Goal: Task Accomplishment & Management: Use online tool/utility

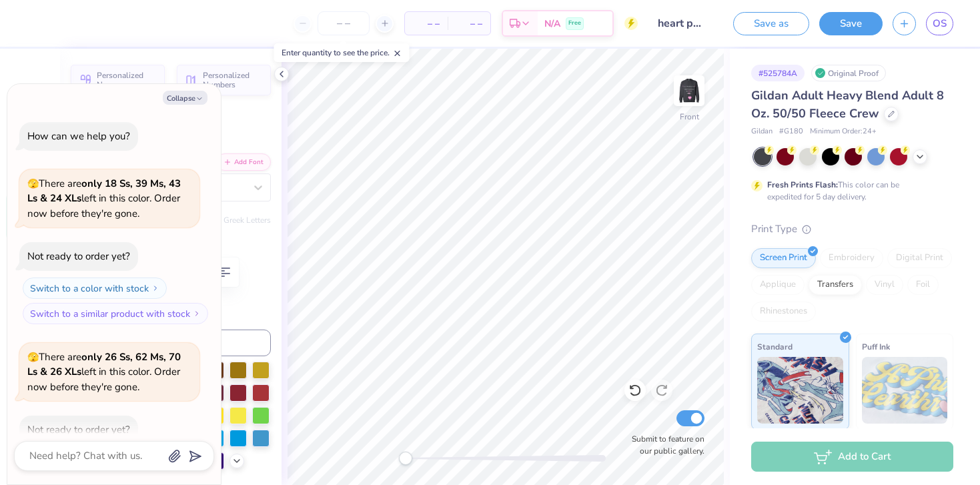
scroll to position [1086, 0]
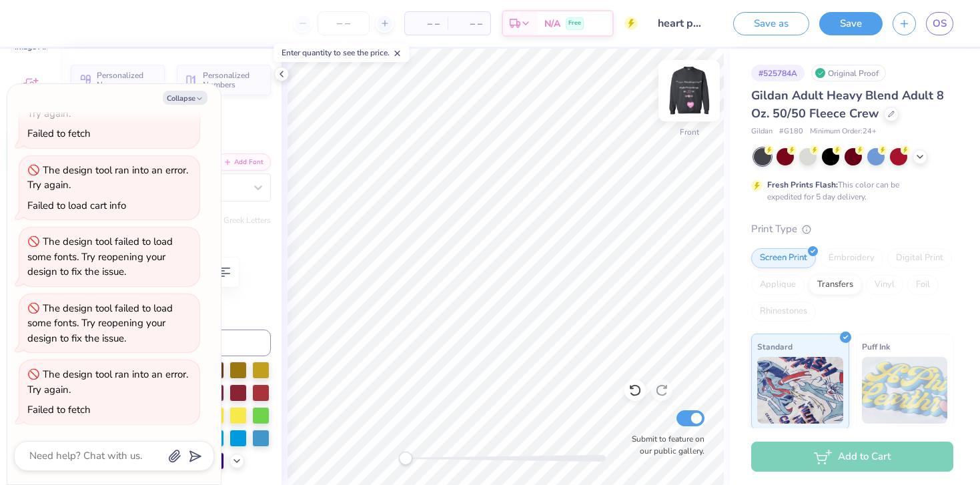
click at [691, 89] on img at bounding box center [688, 90] width 53 height 53
type textarea "x"
type input "0.0"
type textarea "x"
type input "11.93"
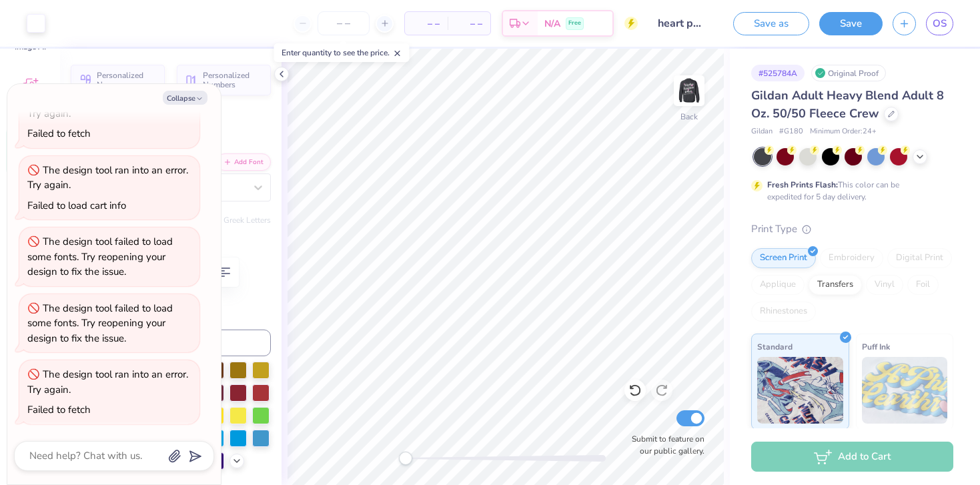
type input "13.95"
type textarea "x"
type input "-6.4"
type textarea "x"
type input "0.0"
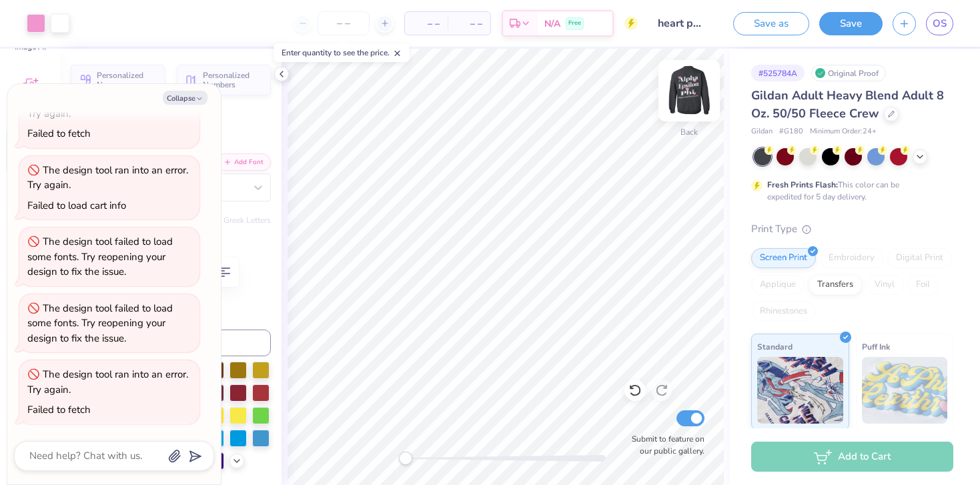
type input "11.81"
type input "1.20"
type input "9.08"
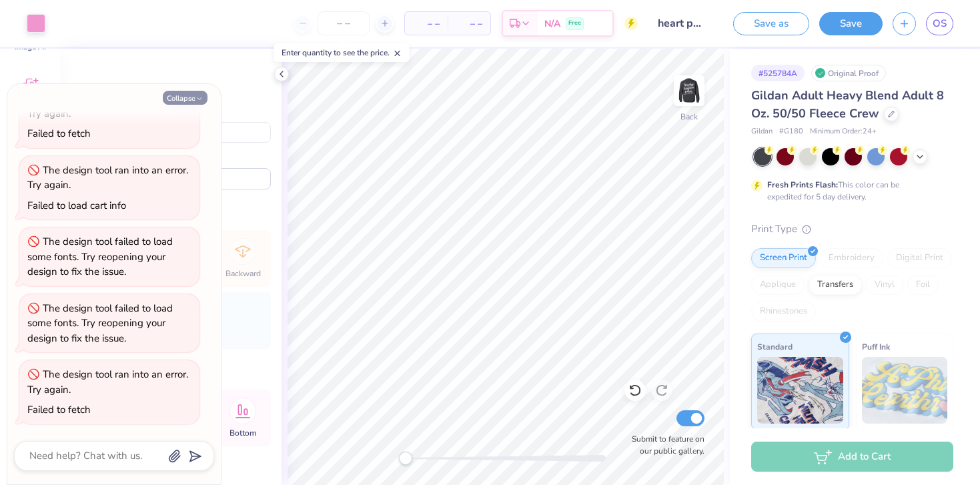
click at [195, 93] on button "Collapse" at bounding box center [185, 98] width 45 height 14
type textarea "x"
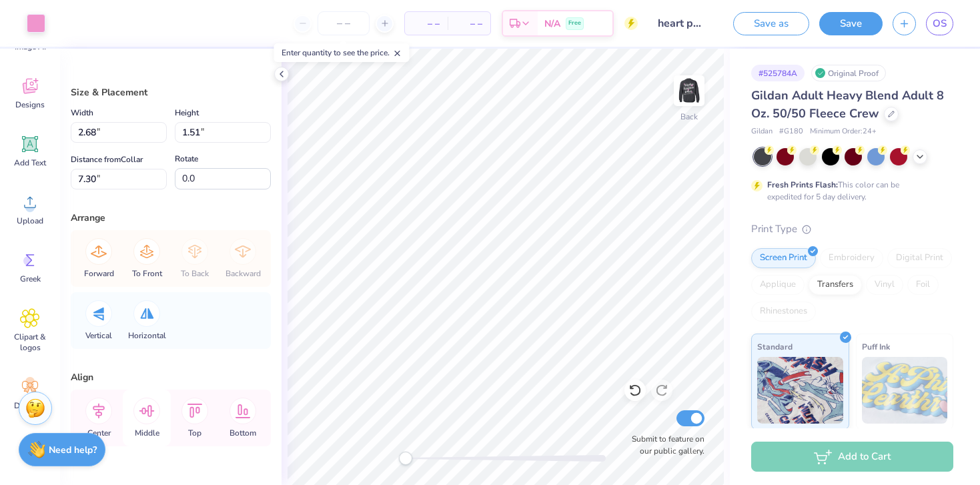
scroll to position [7, 0]
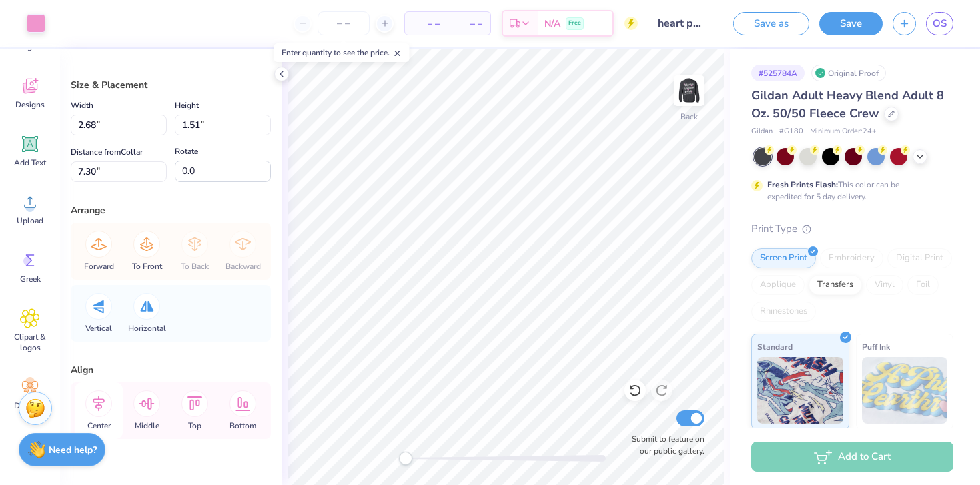
click at [103, 407] on icon at bounding box center [98, 403] width 27 height 27
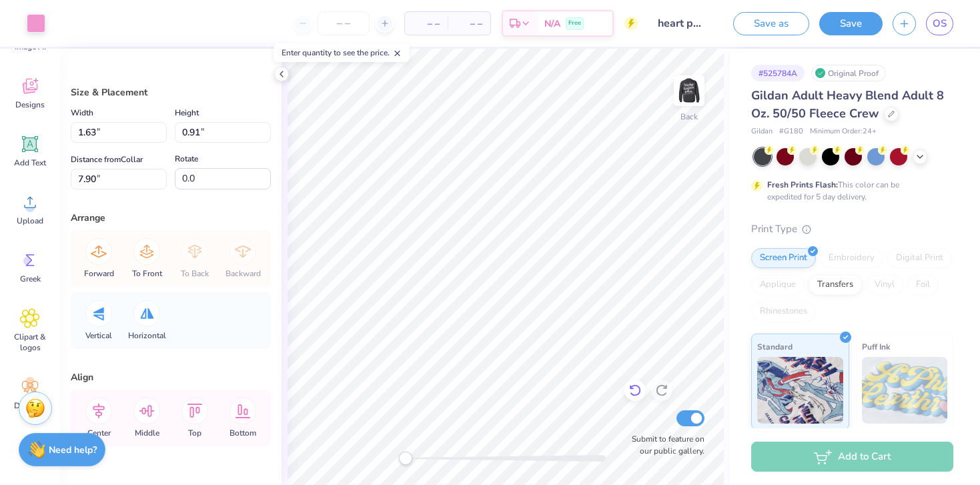
click at [630, 387] on icon at bounding box center [631, 387] width 3 height 3
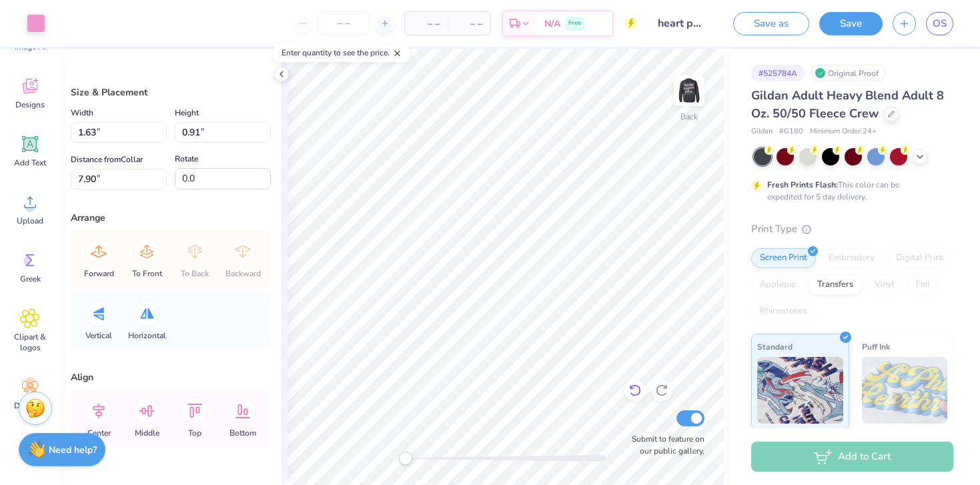
click at [630, 387] on icon at bounding box center [631, 387] width 3 height 3
type input "3.47"
type input "1.95"
type input "6.87"
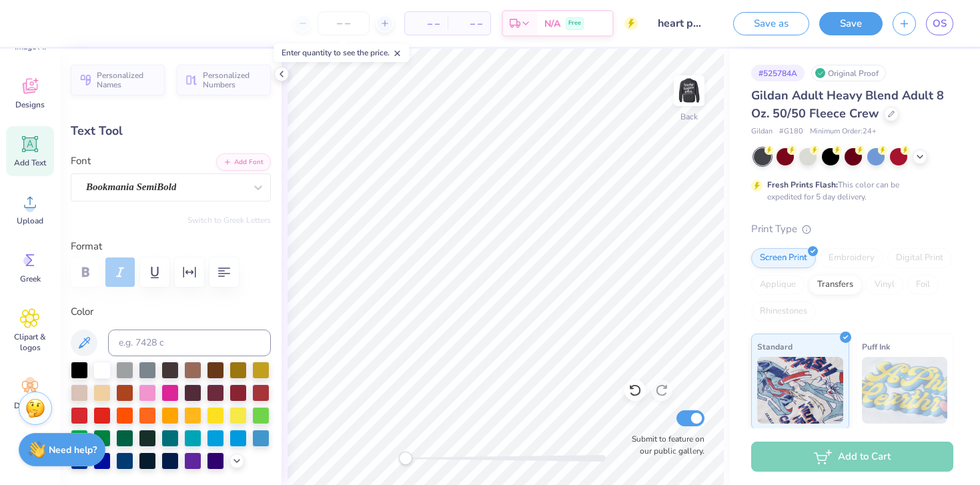
type input "5.60"
type input "0.44"
type input "6.43"
click at [278, 71] on icon at bounding box center [281, 74] width 11 height 11
click at [283, 74] on div "Back Submit to feature on our public gallery." at bounding box center [505, 267] width 448 height 436
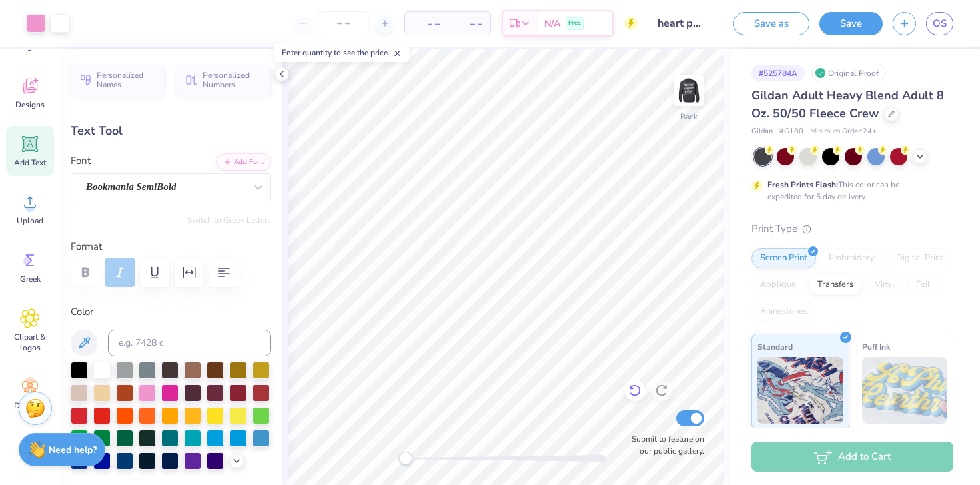
click at [628, 388] on icon at bounding box center [634, 389] width 13 height 13
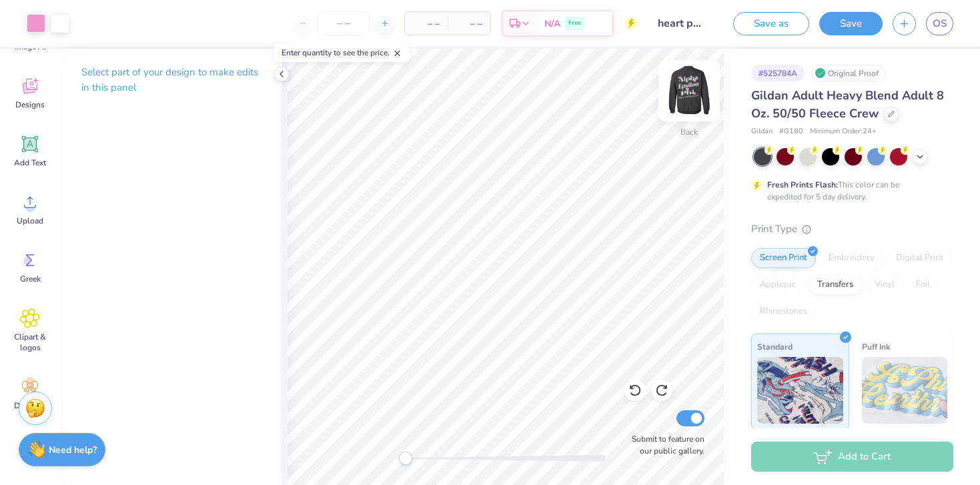
click at [687, 91] on img at bounding box center [688, 90] width 53 height 53
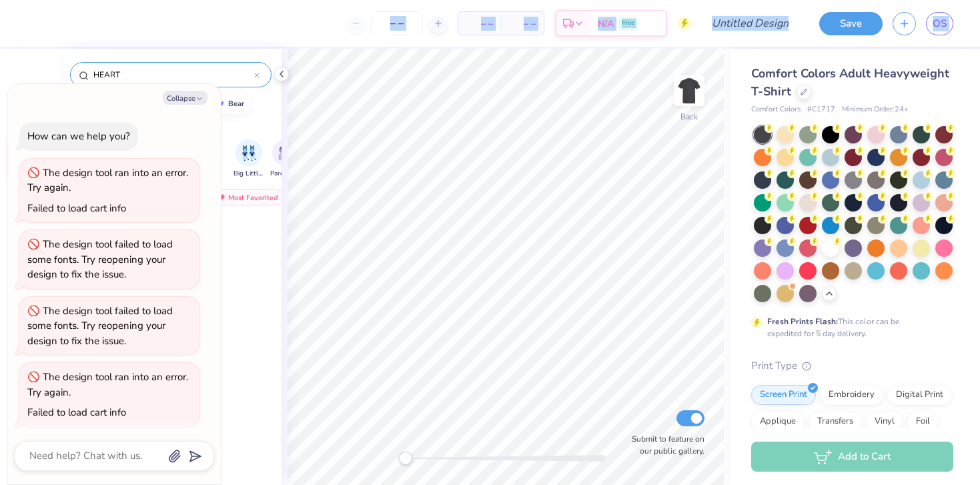
scroll to position [3, 0]
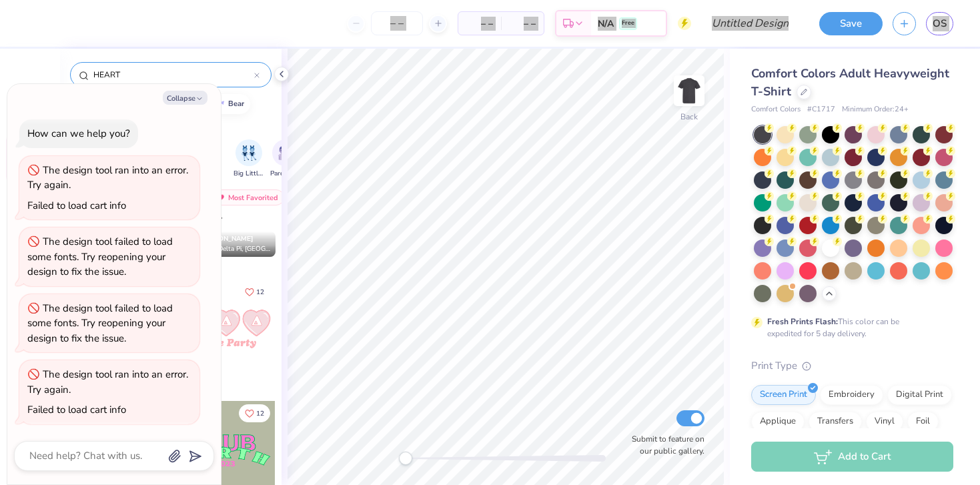
type textarea "x"
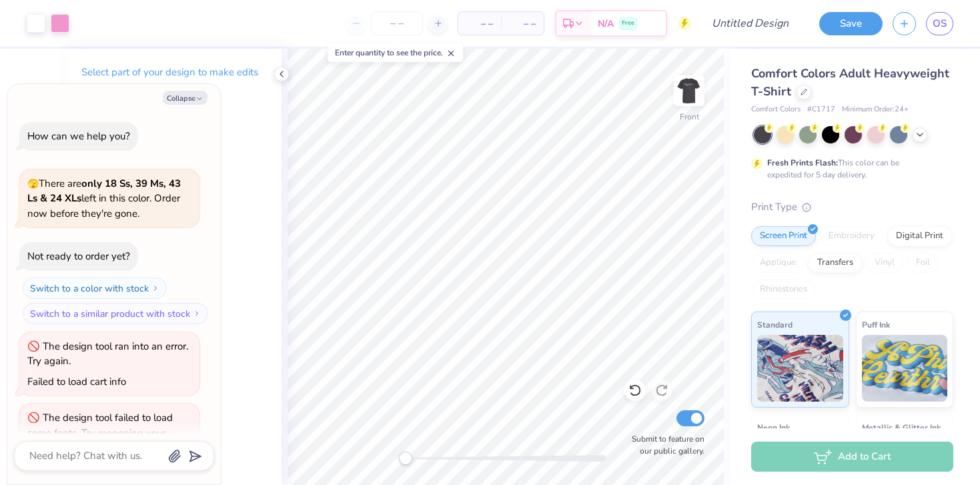
scroll to position [110, 0]
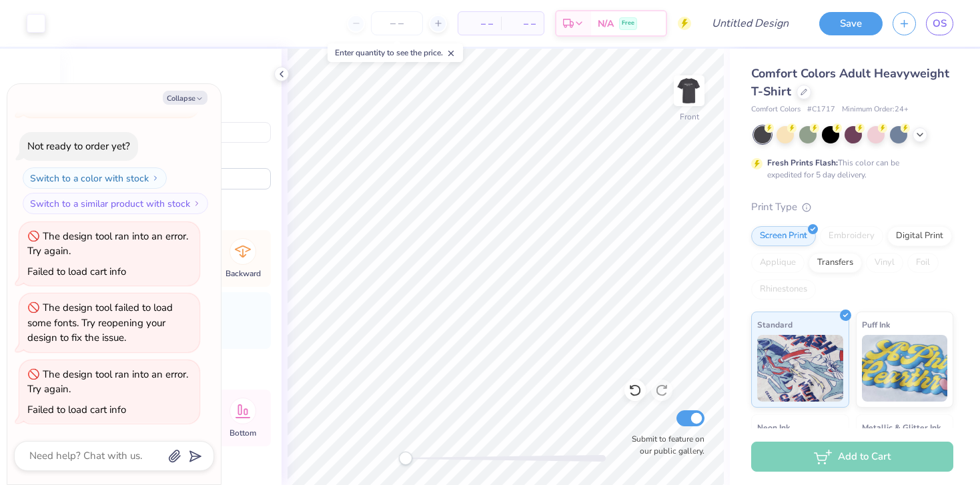
type textarea "x"
type input "1.73"
type input "1.72"
type input "8.00"
type textarea "x"
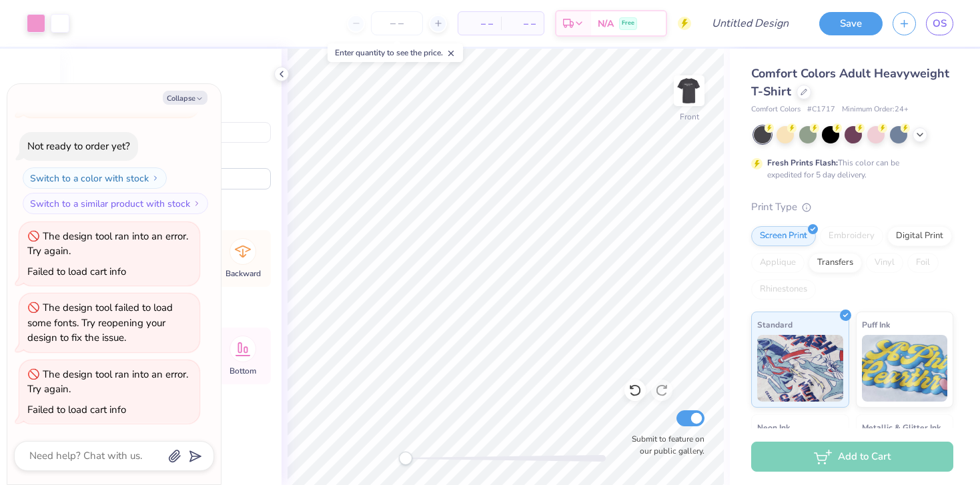
type input "7.69"
type textarea "x"
type input "1.96"
type input "1.95"
type input "7.57"
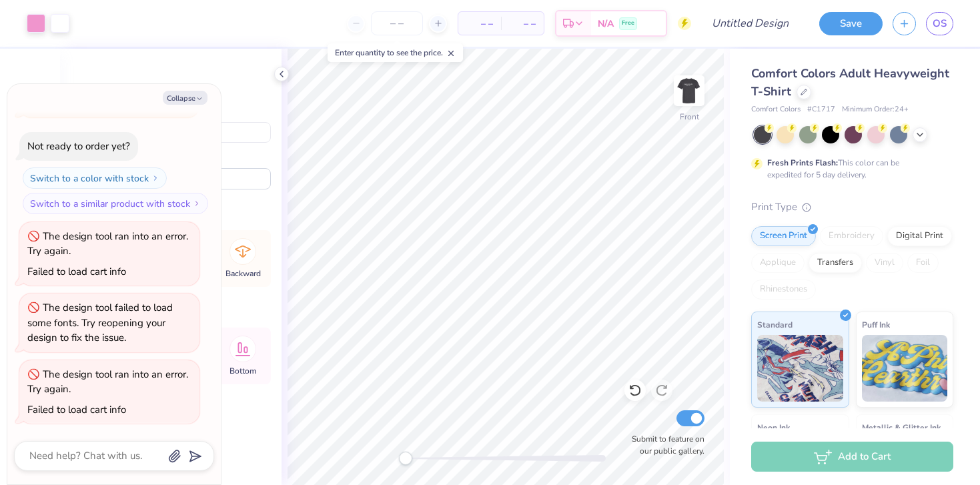
type textarea "x"
type input "7.63"
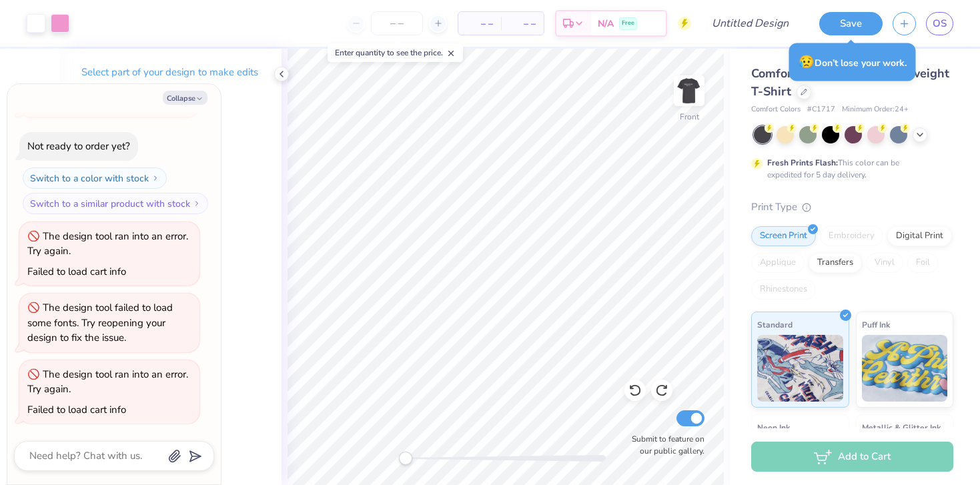
type textarea "x"
